Goal: Use online tool/utility

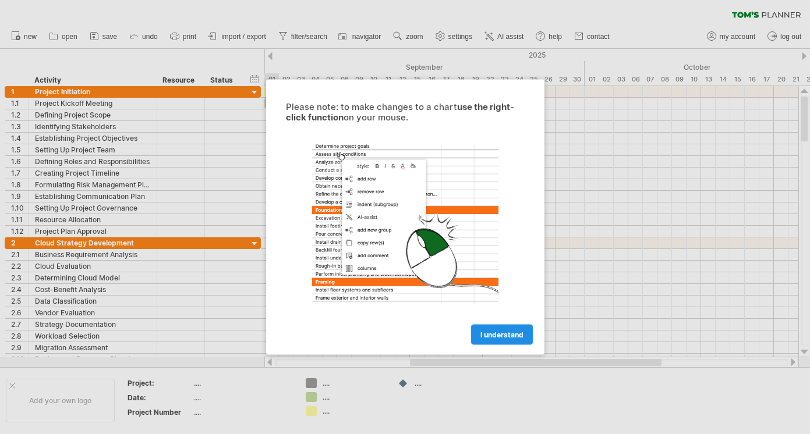
click at [502, 338] on span "I understand" at bounding box center [501, 335] width 43 height 9
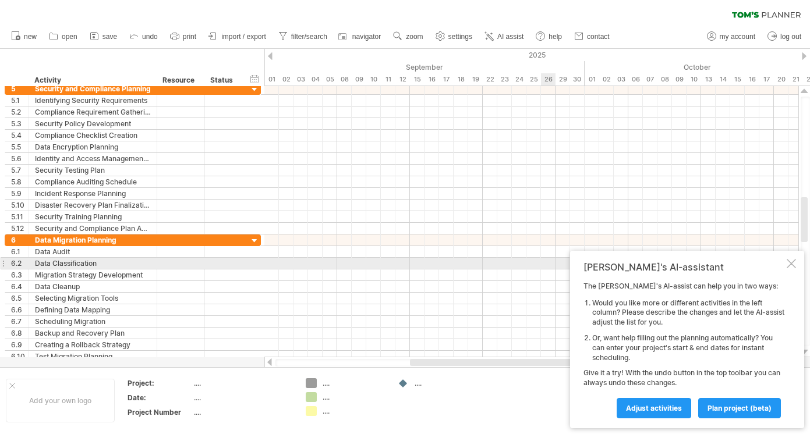
click at [790, 266] on div at bounding box center [791, 263] width 9 height 9
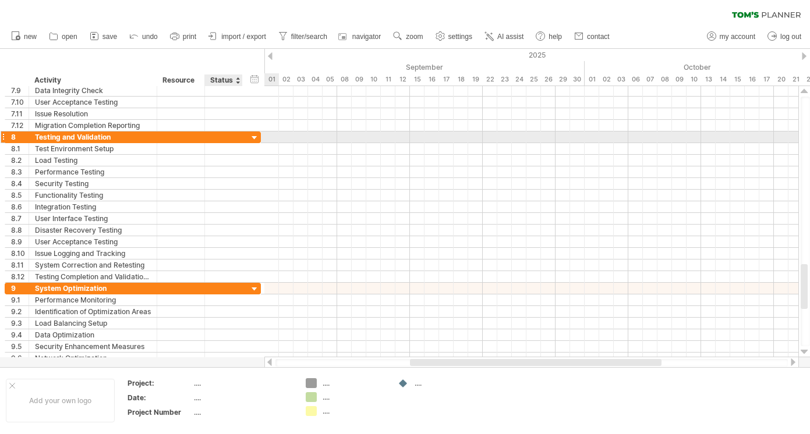
click at [258, 135] on div at bounding box center [254, 138] width 11 height 11
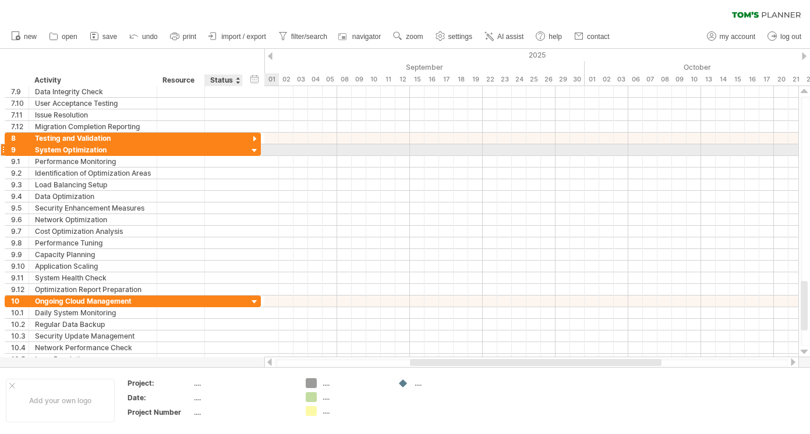
click at [252, 149] on div at bounding box center [254, 151] width 11 height 11
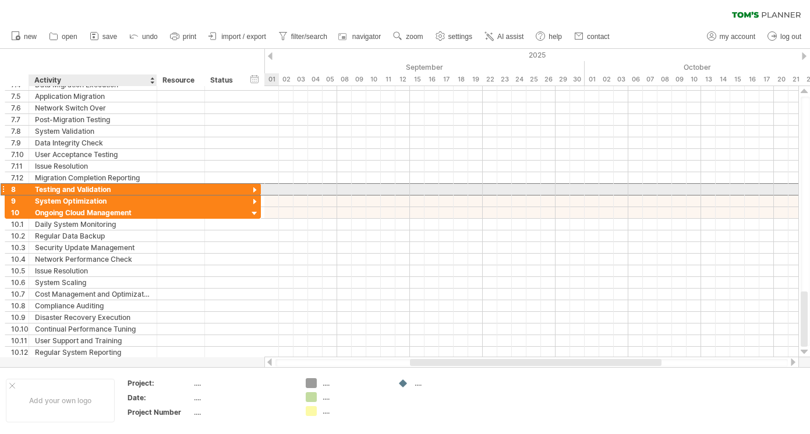
click at [89, 188] on div "Testing and Validation" at bounding box center [93, 189] width 116 height 11
click at [256, 190] on div at bounding box center [254, 190] width 11 height 11
